Goal: Task Accomplishment & Management: Use online tool/utility

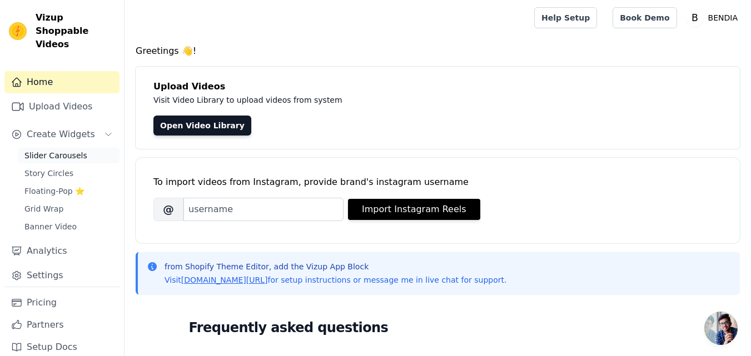
click at [63, 150] on span "Slider Carousels" at bounding box center [55, 155] width 63 height 11
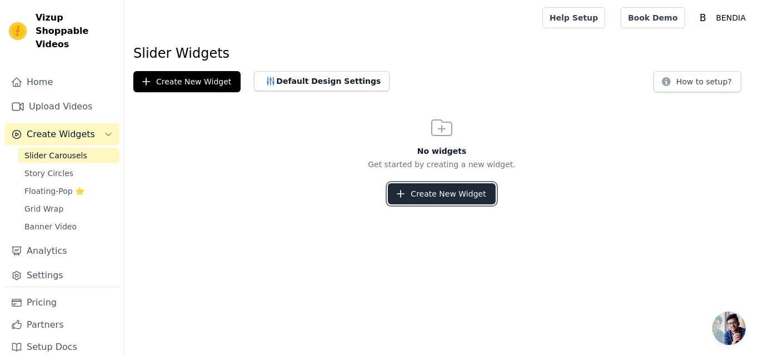
click at [406, 198] on icon "button" at bounding box center [400, 193] width 11 height 11
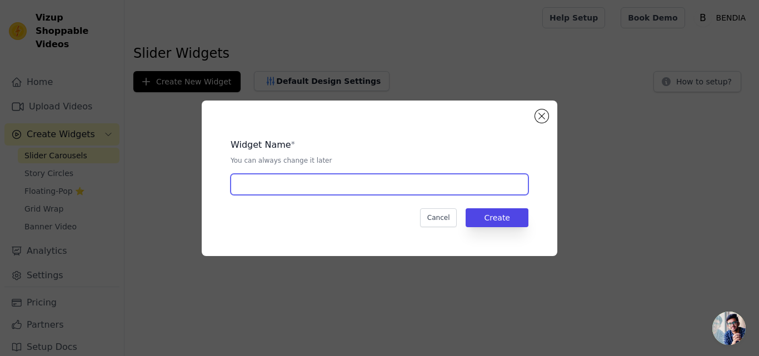
click at [335, 189] on input "text" at bounding box center [380, 184] width 298 height 21
type input "serum"
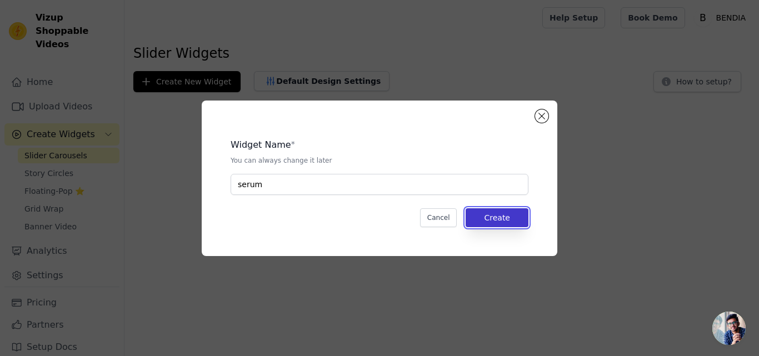
click at [498, 216] on button "Create" at bounding box center [497, 217] width 63 height 19
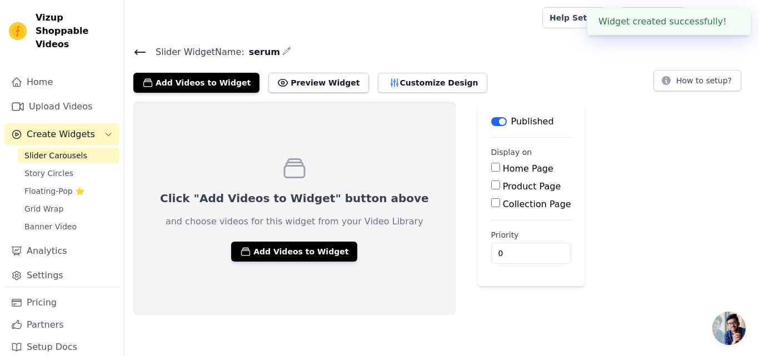
click at [503, 167] on label "Home Page" at bounding box center [528, 168] width 51 height 11
click at [491, 167] on input "Home Page" at bounding box center [495, 167] width 9 height 9
checkbox input "true"
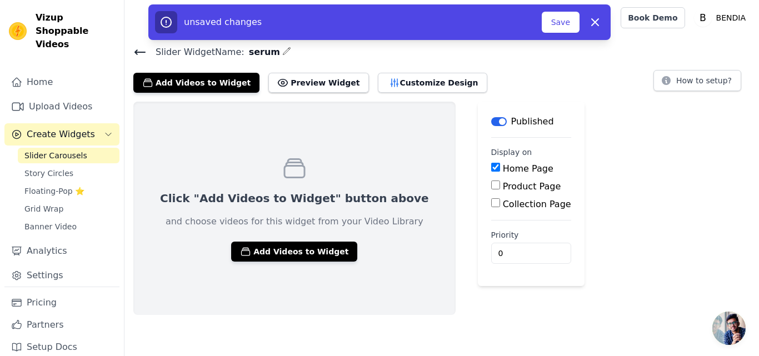
click at [503, 182] on label "Product Page" at bounding box center [532, 186] width 58 height 11
click at [491, 182] on input "Product Page" at bounding box center [495, 185] width 9 height 9
checkbox input "true"
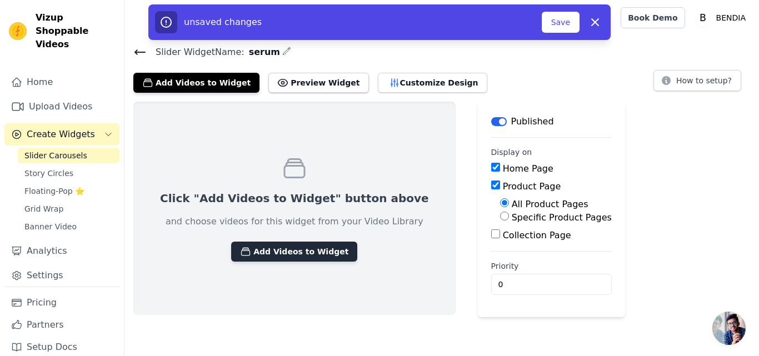
click at [269, 247] on button "Add Videos to Widget" at bounding box center [294, 252] width 126 height 20
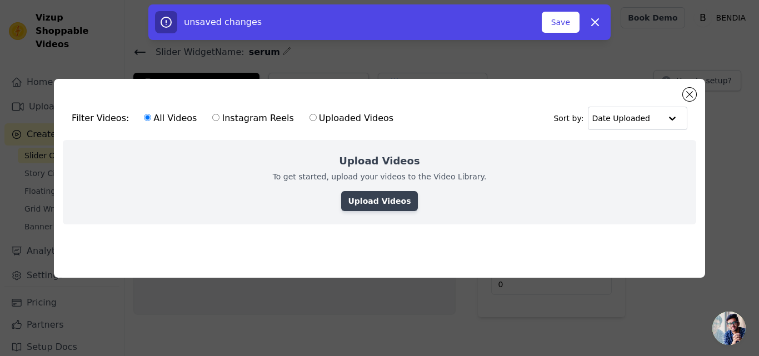
click at [374, 193] on link "Upload Videos" at bounding box center [379, 201] width 76 height 20
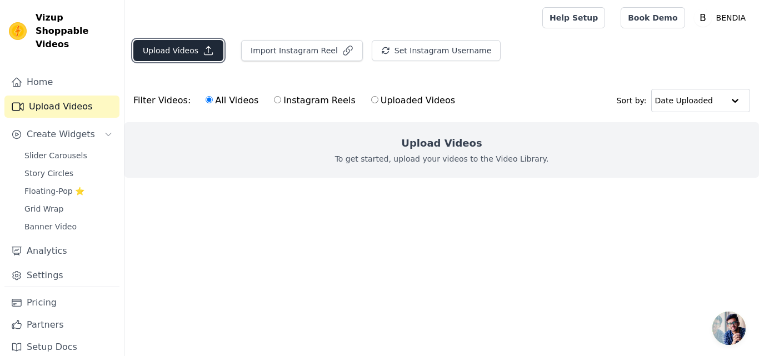
click at [195, 51] on button "Upload Videos" at bounding box center [178, 50] width 90 height 21
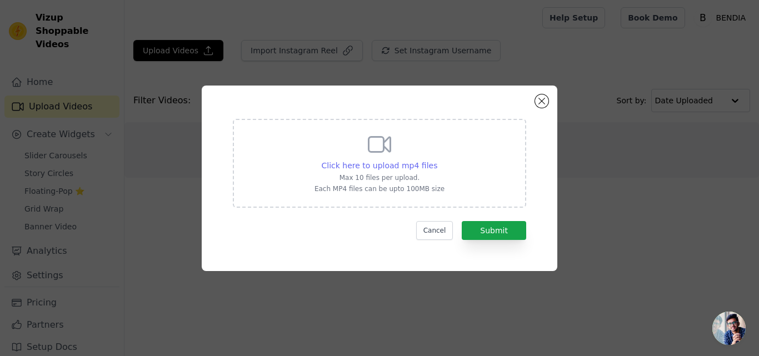
click at [383, 164] on span "Click here to upload mp4 files" at bounding box center [380, 165] width 116 height 9
click at [437, 160] on input "Click here to upload mp4 files Max 10 files per upload. Each MP4 files can be u…" at bounding box center [437, 159] width 1 height 1
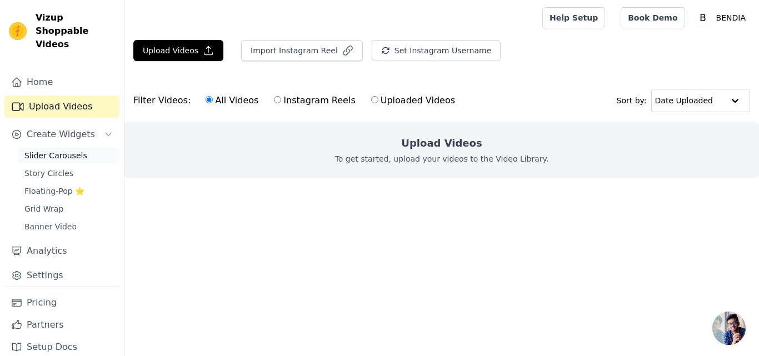
click at [52, 150] on span "Slider Carousels" at bounding box center [55, 155] width 63 height 11
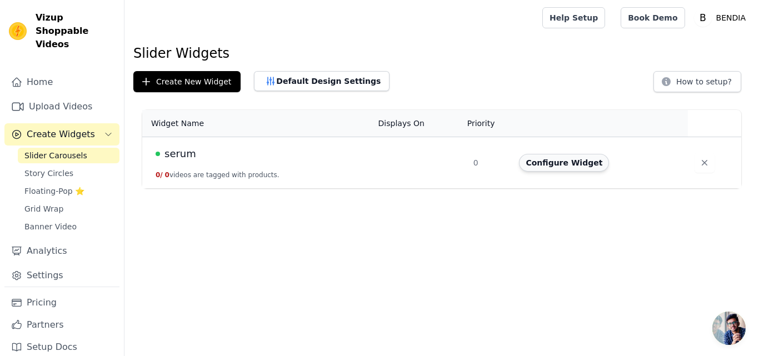
click at [528, 156] on button "Configure Widget" at bounding box center [564, 163] width 90 height 18
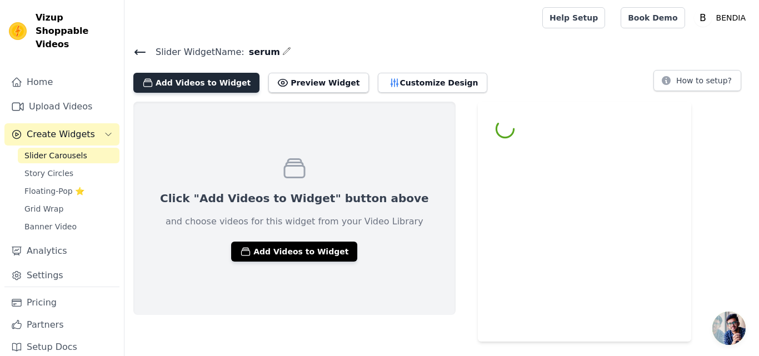
click at [213, 77] on button "Add Videos to Widget" at bounding box center [196, 83] width 126 height 20
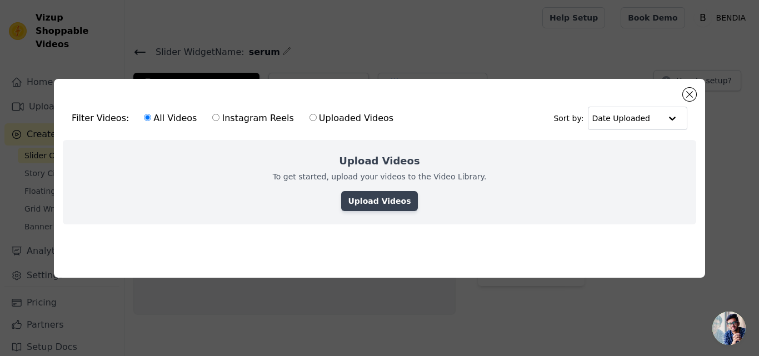
click at [400, 197] on link "Upload Videos" at bounding box center [379, 201] width 76 height 20
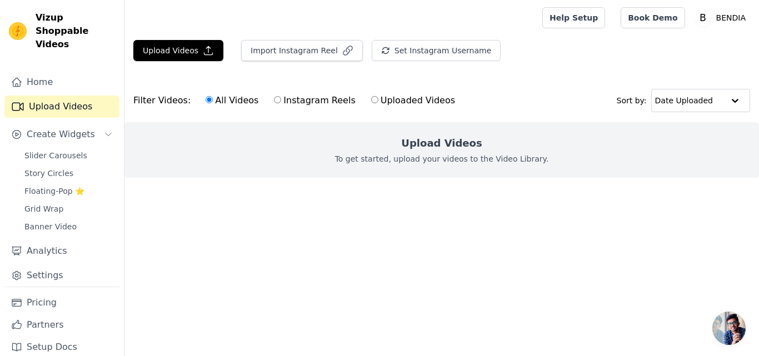
click at [442, 184] on ul at bounding box center [441, 187] width 634 height 18
click at [173, 48] on button "Upload Videos" at bounding box center [178, 50] width 90 height 21
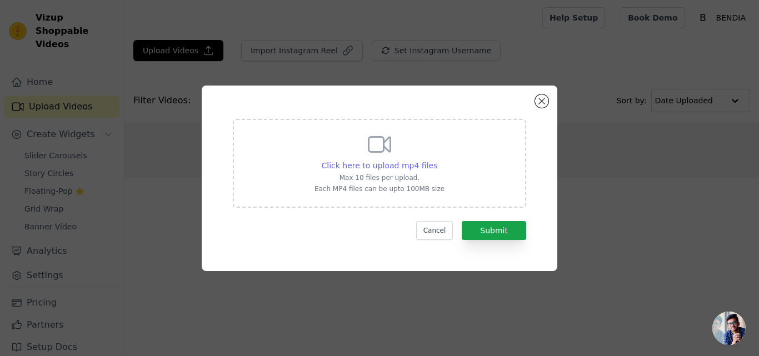
click at [417, 169] on span "Click here to upload mp4 files" at bounding box center [380, 165] width 116 height 9
click at [437, 160] on input "Click here to upload mp4 files Max 10 files per upload. Each MP4 files can be u…" at bounding box center [437, 159] width 1 height 1
type input "C:\fakepath\WhatsApp Video 2025-08-24 at 6.58.27 AM.mp4"
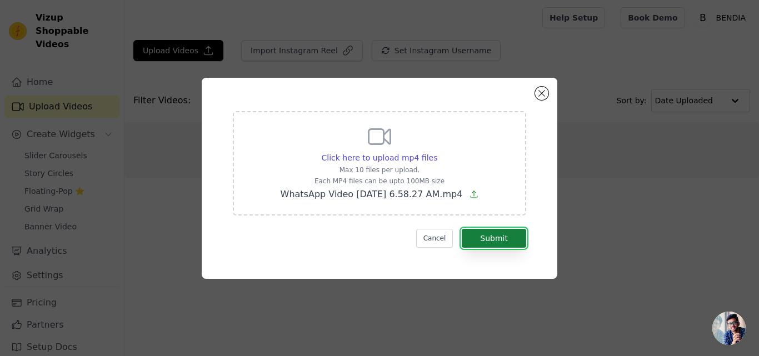
click at [514, 238] on button "Submit" at bounding box center [494, 238] width 64 height 19
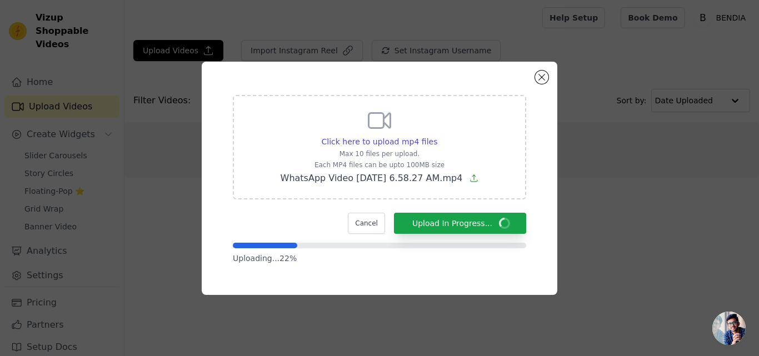
click at [454, 315] on div "Click here to upload mp4 files Max 10 files per upload. Each MP4 files can be u…" at bounding box center [379, 178] width 759 height 356
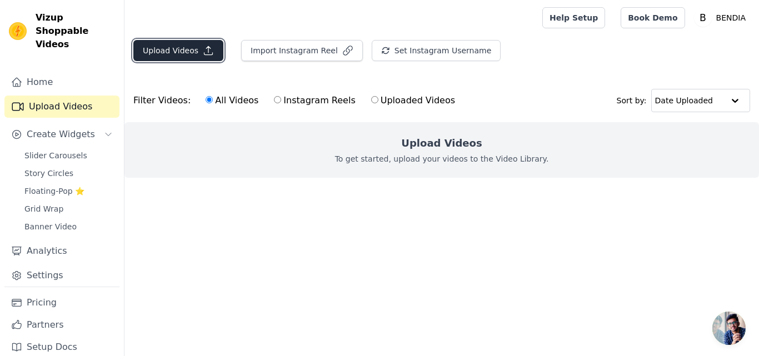
click at [182, 46] on button "Upload Videos" at bounding box center [178, 50] width 90 height 21
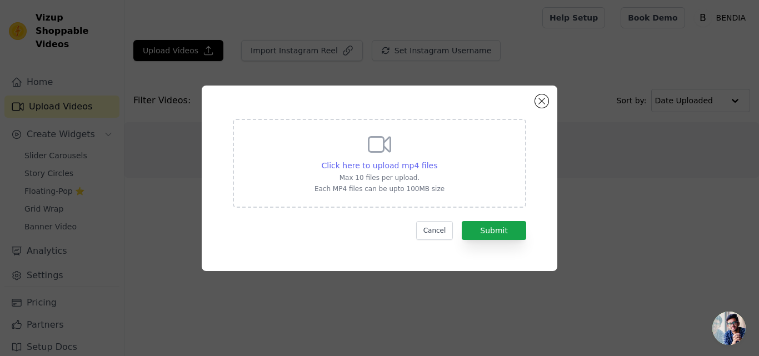
click at [403, 161] on span "Click here to upload mp4 files" at bounding box center [380, 165] width 116 height 9
click at [437, 160] on input "Click here to upload mp4 files Max 10 files per upload. Each MP4 files can be u…" at bounding box center [437, 159] width 1 height 1
type input "C:\fakepath\WhatsApp Video 2025-08-24 at 6.58.27 AM.mp4"
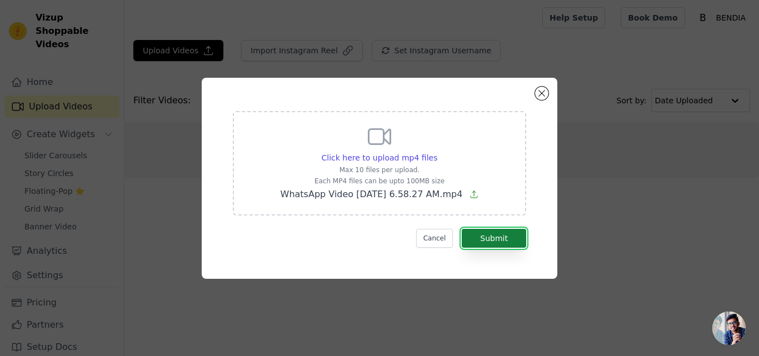
click at [493, 232] on button "Submit" at bounding box center [494, 238] width 64 height 19
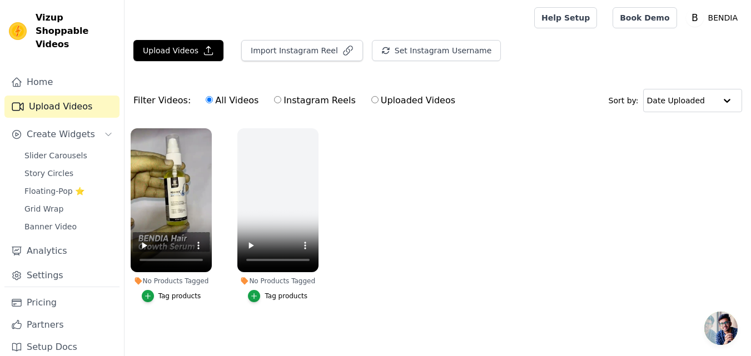
click at [171, 296] on div "Tag products" at bounding box center [179, 296] width 43 height 9
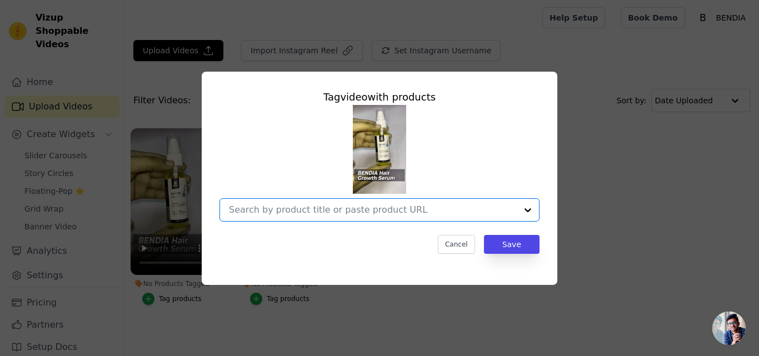
click at [496, 206] on input "No Products Tagged Tag video with products Option undefined, selected. Select i…" at bounding box center [373, 209] width 288 height 11
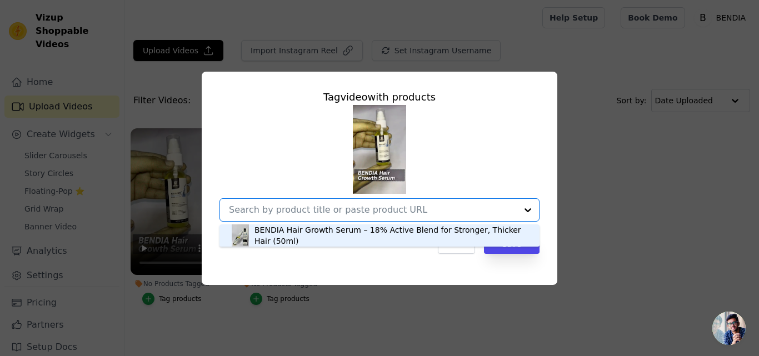
click at [341, 239] on div "BENDIA Hair Growth Serum – 18% Active Blend for Stronger, Thicker Hair (50ml)" at bounding box center [391, 235] width 274 height 22
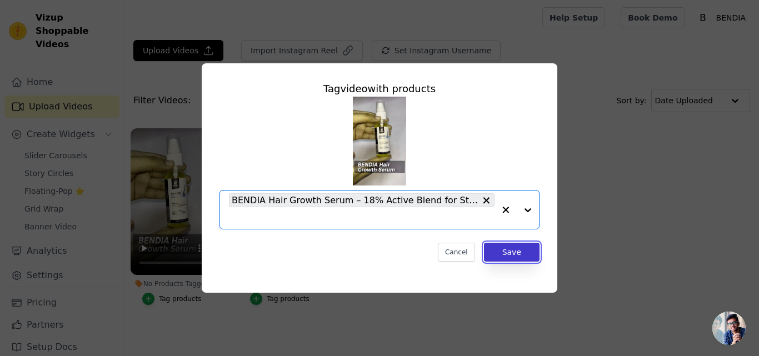
click at [516, 256] on button "Save" at bounding box center [512, 252] width 56 height 19
click at [506, 248] on button "Save" at bounding box center [512, 252] width 56 height 19
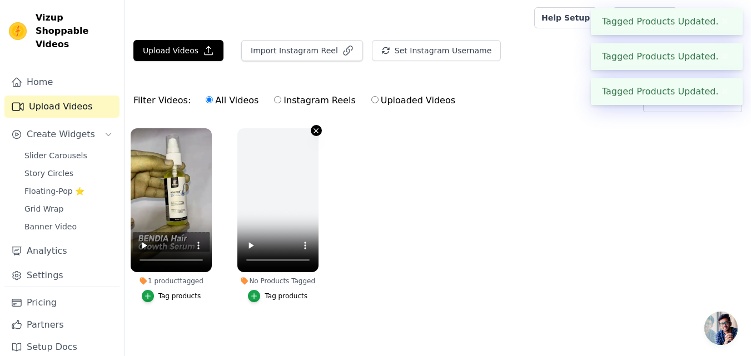
click at [312, 132] on icon "button" at bounding box center [316, 131] width 8 height 8
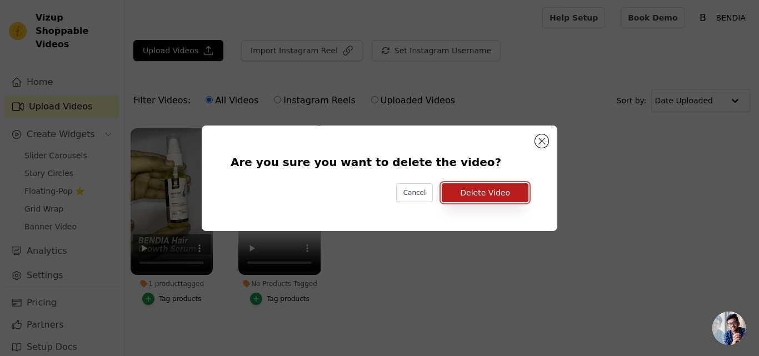
click at [492, 192] on button "Delete Video" at bounding box center [485, 192] width 87 height 19
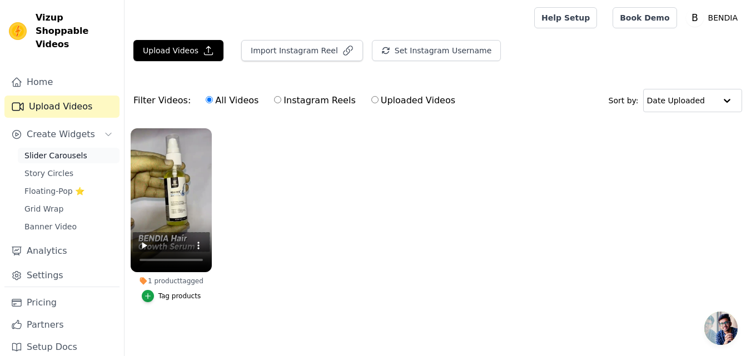
click at [58, 150] on span "Slider Carousels" at bounding box center [55, 155] width 63 height 11
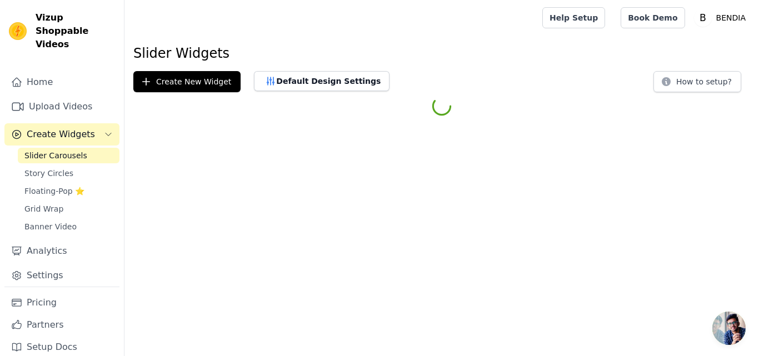
click at [58, 150] on span "Slider Carousels" at bounding box center [55, 155] width 63 height 11
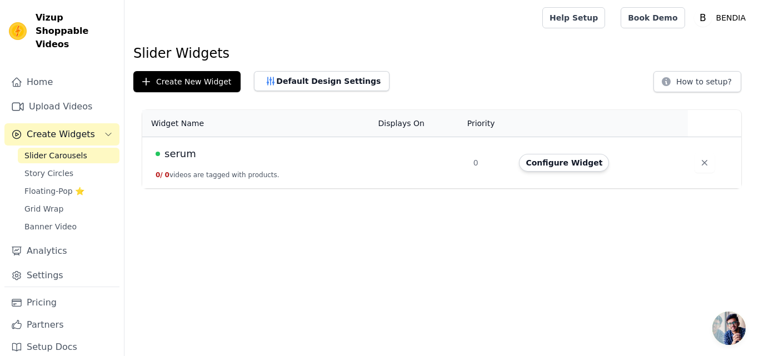
click at [456, 160] on td at bounding box center [419, 163] width 95 height 52
click at [551, 159] on button "Configure Widget" at bounding box center [564, 163] width 90 height 18
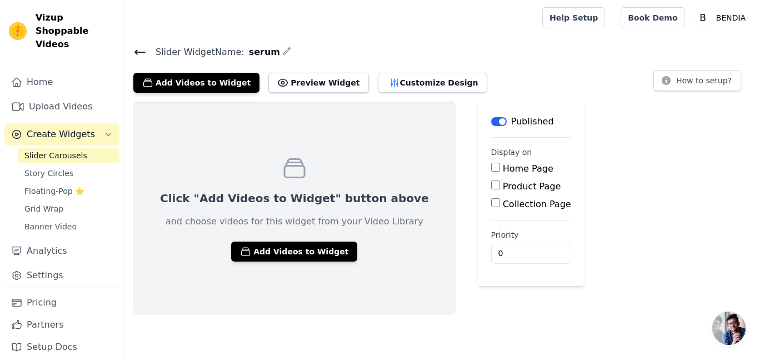
click at [503, 166] on label "Home Page" at bounding box center [528, 168] width 51 height 11
click at [491, 166] on input "Home Page" at bounding box center [495, 167] width 9 height 9
checkbox input "true"
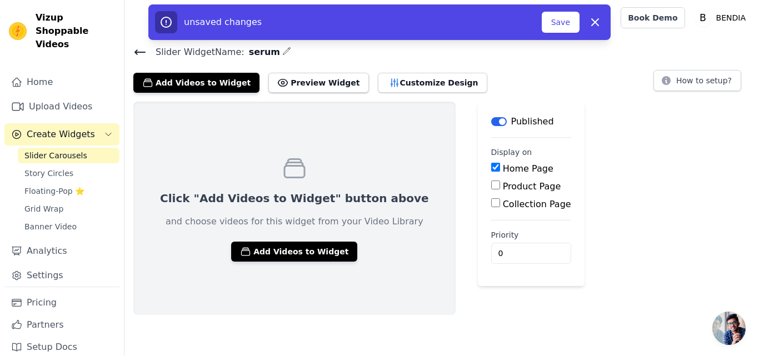
click at [503, 190] on label "Product Page" at bounding box center [532, 186] width 58 height 11
click at [491, 189] on input "Product Page" at bounding box center [495, 185] width 9 height 9
checkbox input "true"
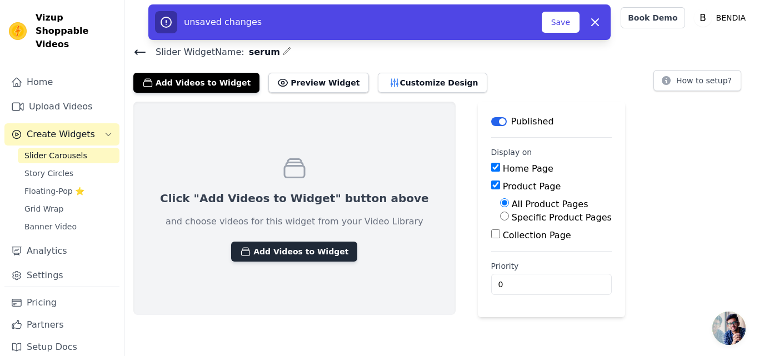
click at [274, 246] on button "Add Videos to Widget" at bounding box center [294, 252] width 126 height 20
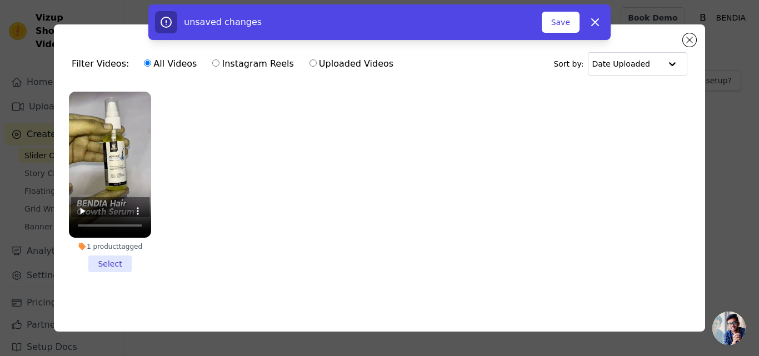
click at [116, 257] on li "1 product tagged Select" at bounding box center [110, 182] width 82 height 181
click at [0, 0] on input "1 product tagged Select" at bounding box center [0, 0] width 0 height 0
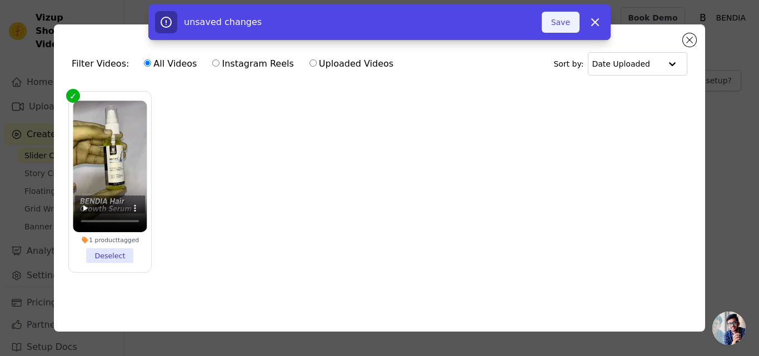
click at [564, 25] on button "Save" at bounding box center [561, 22] width 38 height 21
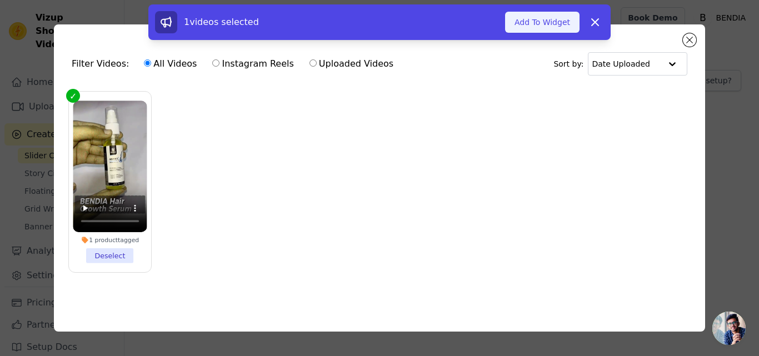
click at [567, 26] on button "Add To Widget" at bounding box center [542, 22] width 74 height 21
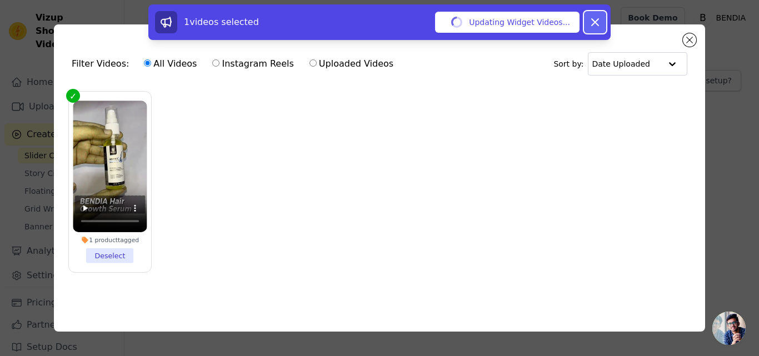
click at [594, 18] on icon at bounding box center [594, 22] width 13 height 13
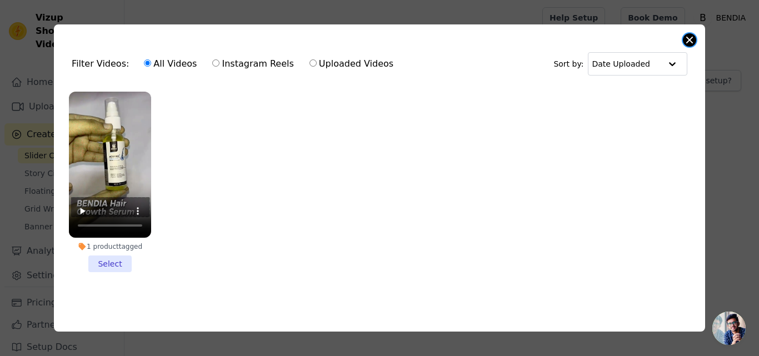
click at [693, 38] on button "Close modal" at bounding box center [689, 39] width 13 height 13
